Goal: Communication & Community: Answer question/provide support

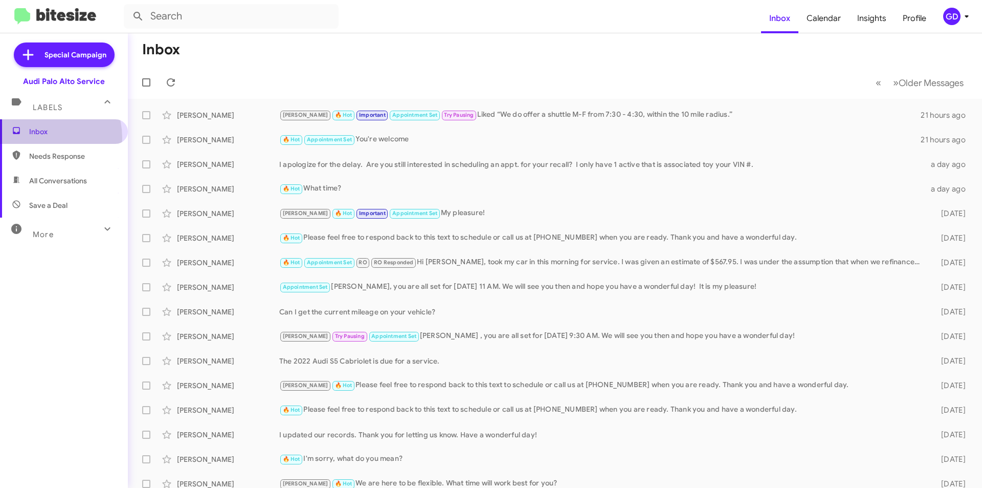
click at [41, 138] on span "Inbox" at bounding box center [64, 131] width 128 height 25
click at [48, 157] on span "Needs Response" at bounding box center [72, 156] width 87 height 10
type input "in:needs-response"
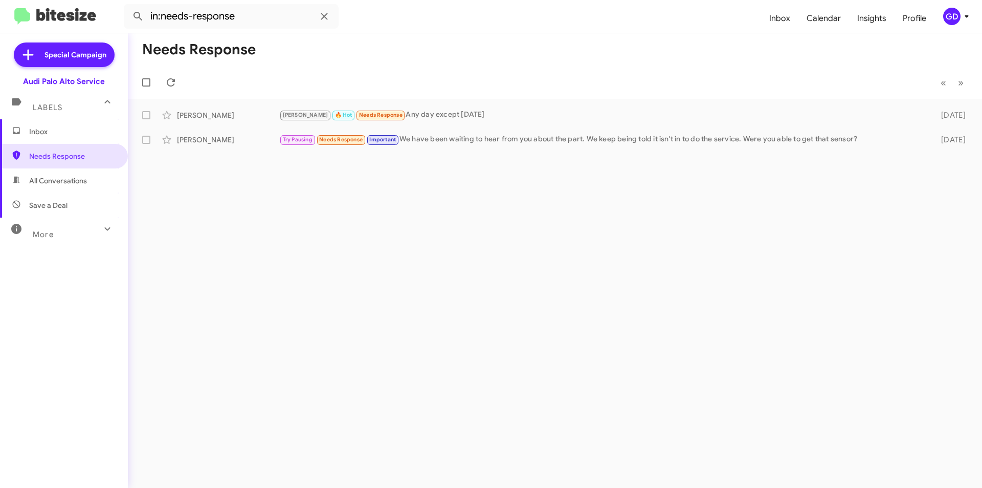
click at [48, 135] on span "Inbox" at bounding box center [72, 131] width 87 height 10
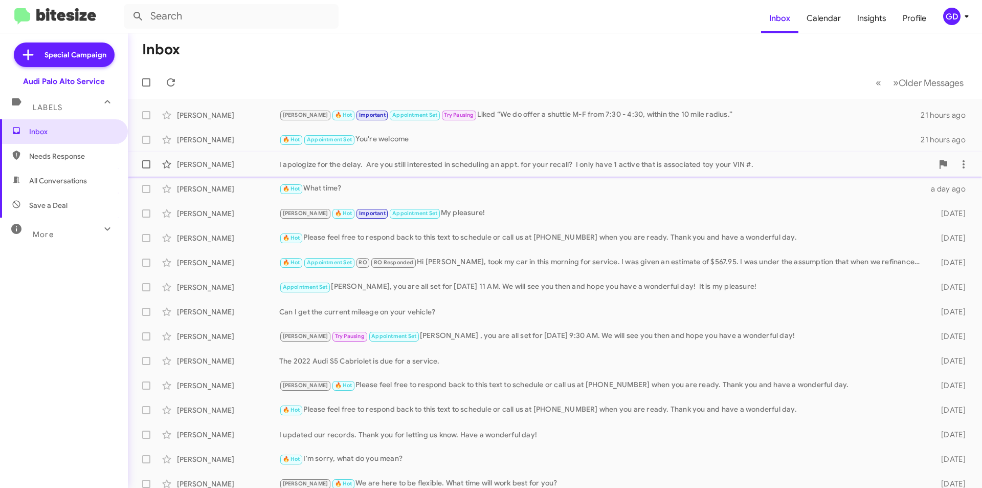
click at [343, 166] on div "I apologize for the delay. Are you still interested in scheduling an appt. for …" at bounding box center [606, 164] width 654 height 10
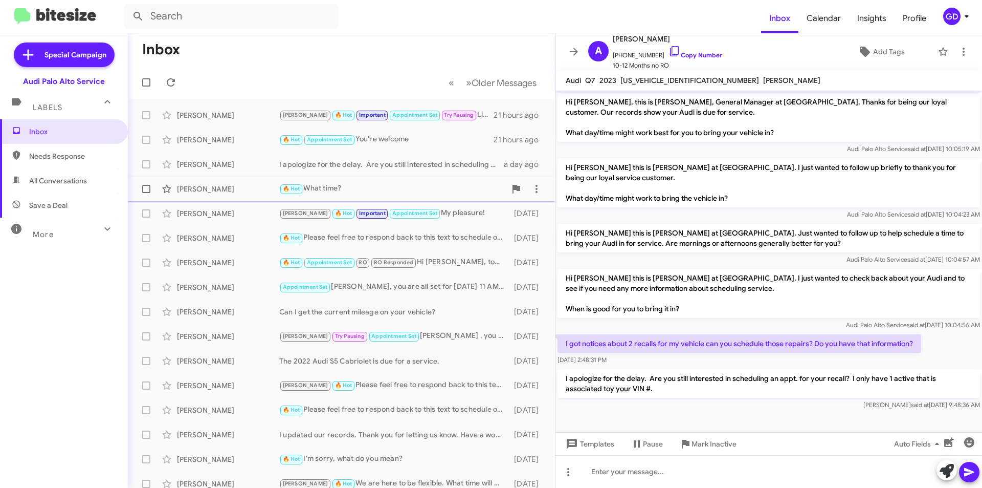
click at [206, 187] on div "[PERSON_NAME]" at bounding box center [228, 189] width 102 height 10
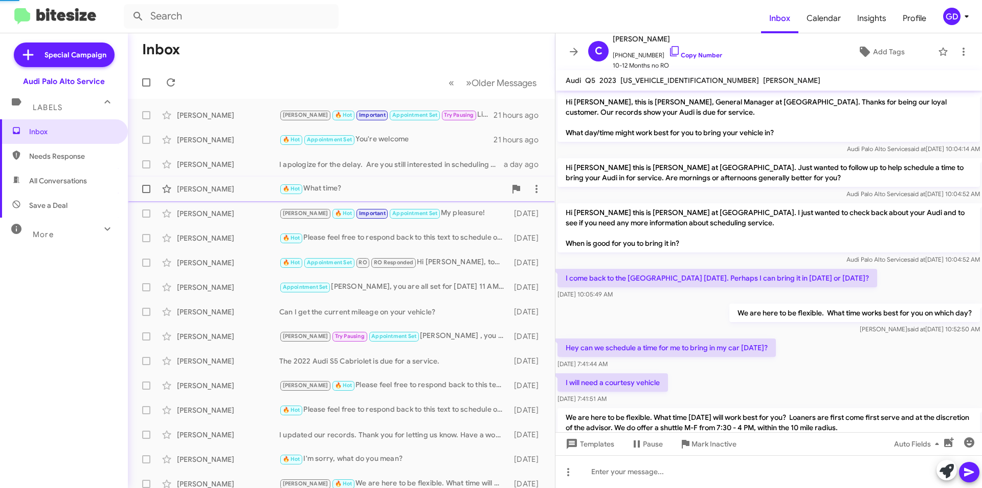
scroll to position [471, 0]
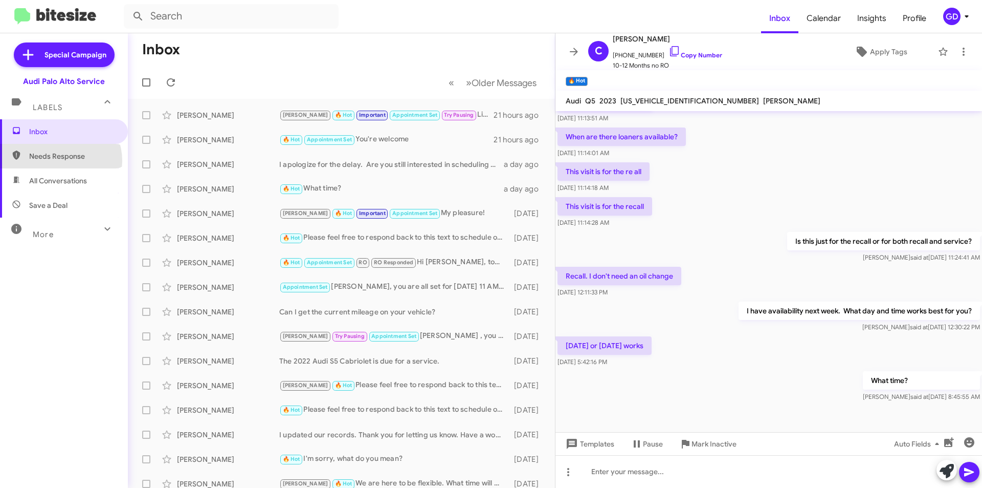
click at [59, 161] on span "Needs Response" at bounding box center [72, 156] width 87 height 10
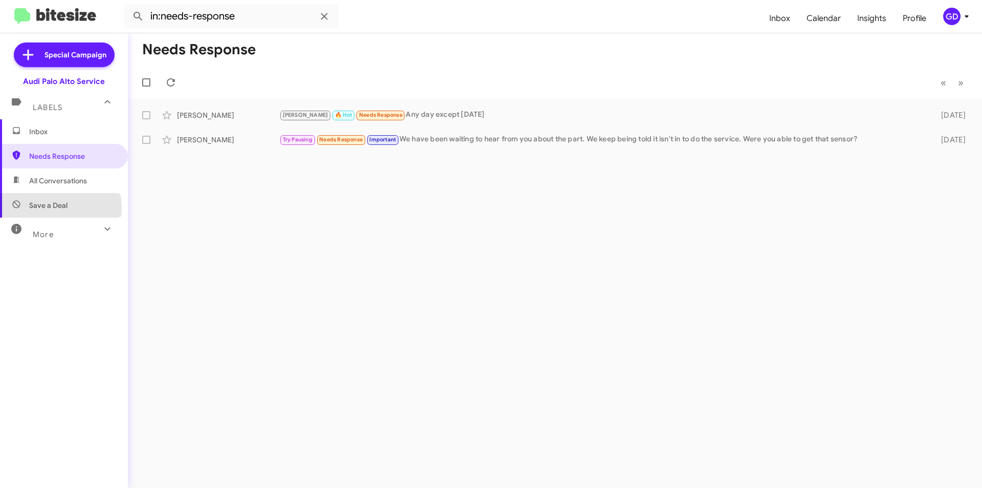
click at [49, 209] on span "Save a Deal" at bounding box center [48, 205] width 38 height 10
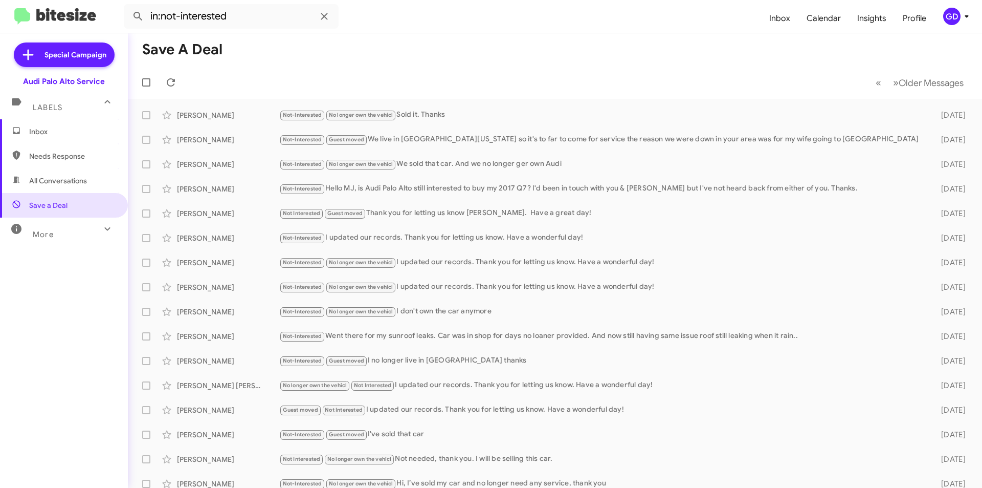
click at [35, 177] on span "All Conversations" at bounding box center [58, 180] width 58 height 10
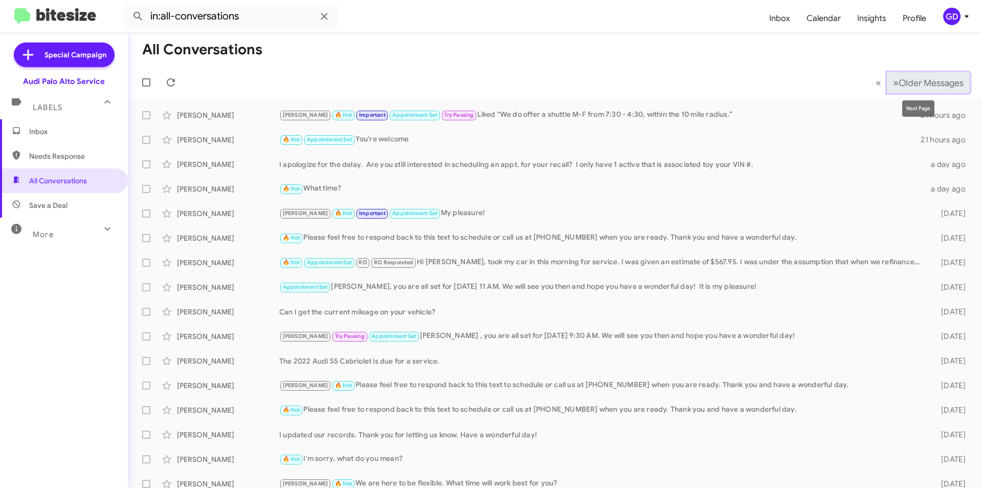
click at [899, 81] on span "Older Messages" at bounding box center [931, 82] width 65 height 11
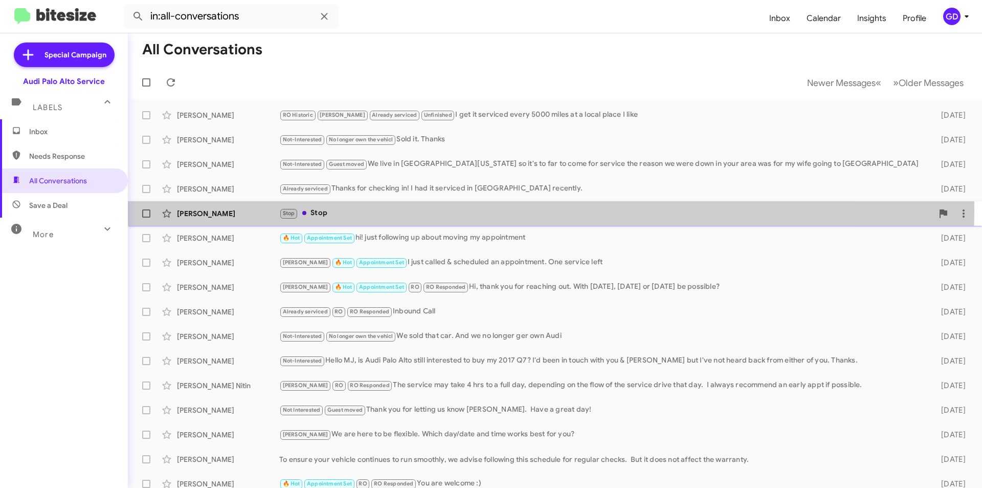
click at [330, 209] on div "Stop Stop" at bounding box center [606, 213] width 654 height 12
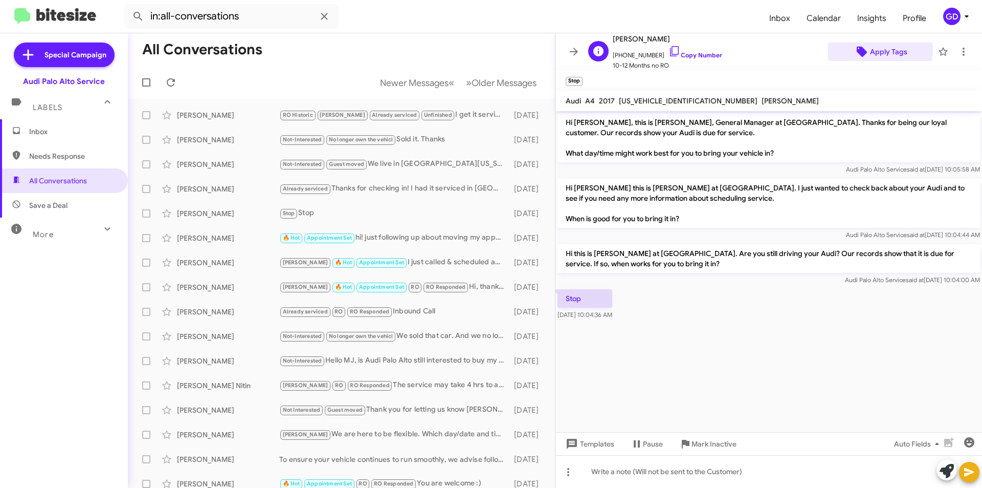
click at [875, 50] on span "Apply Tags" at bounding box center [888, 51] width 37 height 18
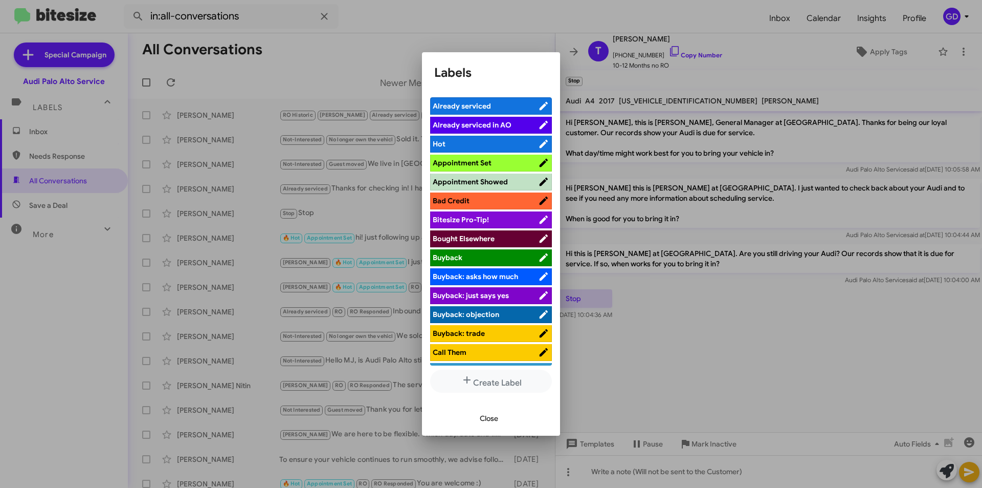
scroll to position [409, 0]
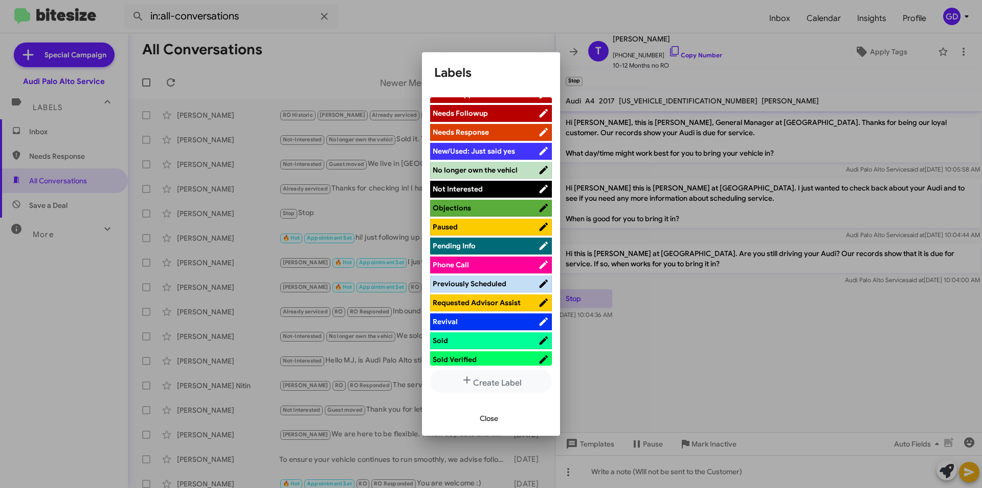
click at [468, 186] on span "Not Interested" at bounding box center [458, 188] width 50 height 9
click at [487, 423] on span "Close" at bounding box center [489, 418] width 18 height 18
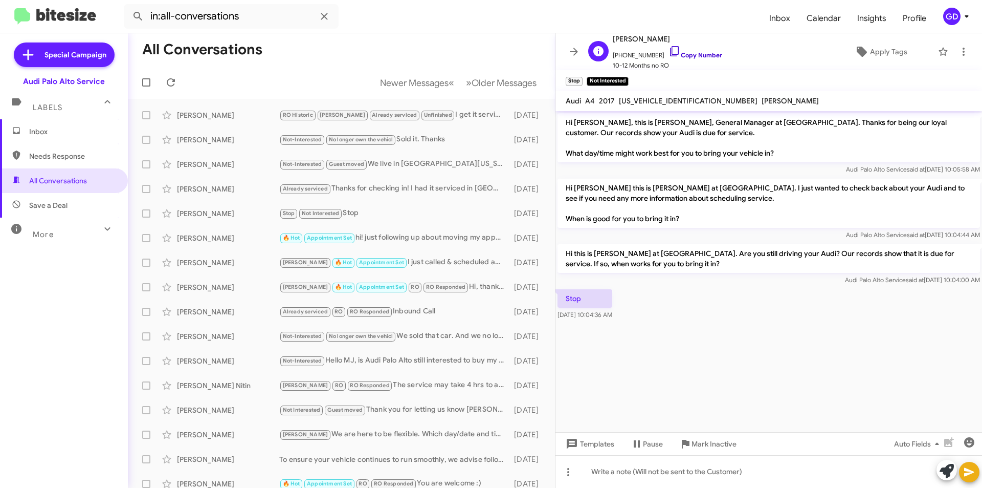
click at [688, 55] on link "Copy Number" at bounding box center [696, 55] width 54 height 8
click at [61, 160] on span "Needs Response" at bounding box center [72, 156] width 87 height 10
type input "in:needs-response"
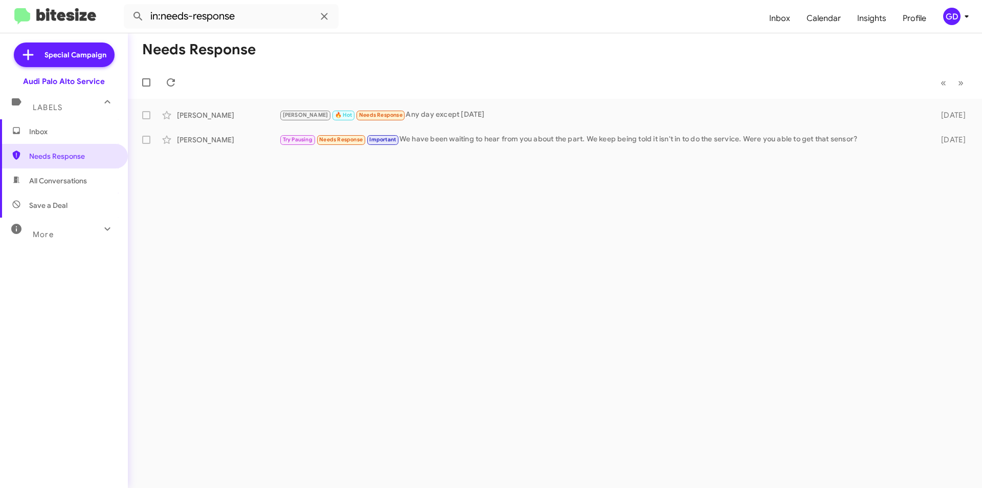
click at [45, 131] on span "Inbox" at bounding box center [72, 131] width 87 height 10
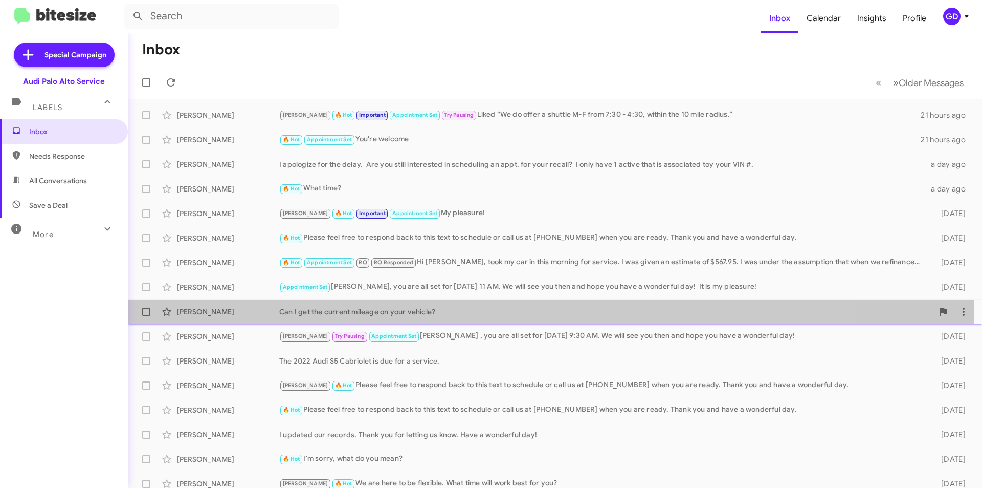
click at [201, 310] on div "[PERSON_NAME]" at bounding box center [228, 311] width 102 height 10
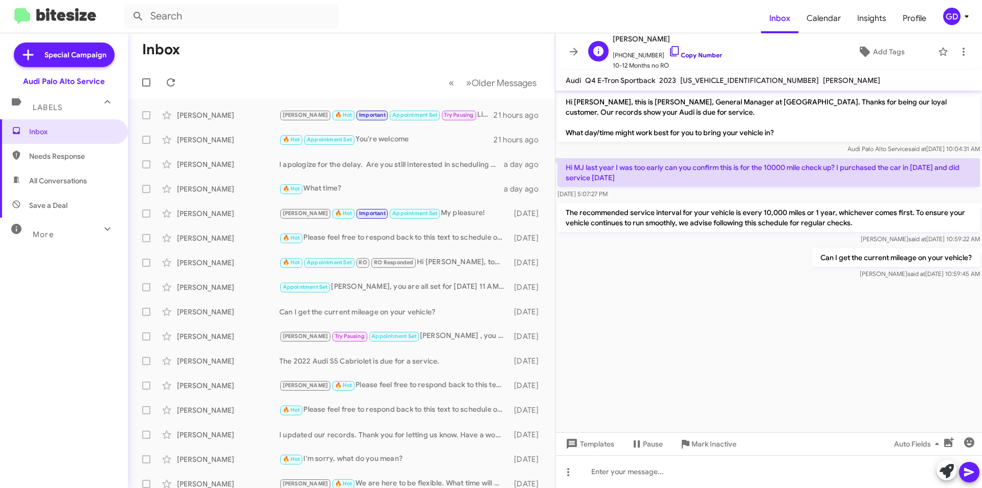
click at [695, 54] on link "Copy Number" at bounding box center [696, 55] width 54 height 8
click at [59, 148] on span "Needs Response" at bounding box center [64, 156] width 128 height 25
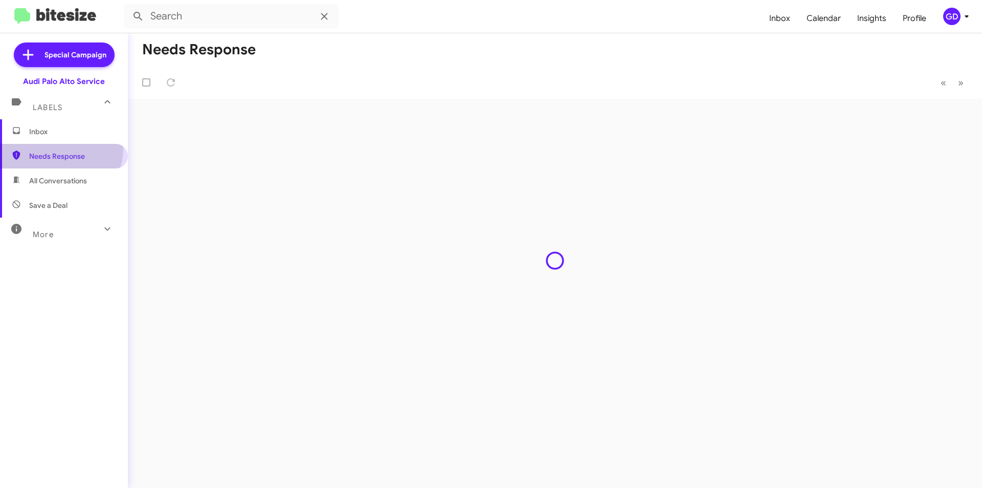
type input "in:needs-response"
